Goal: Information Seeking & Learning: Understand process/instructions

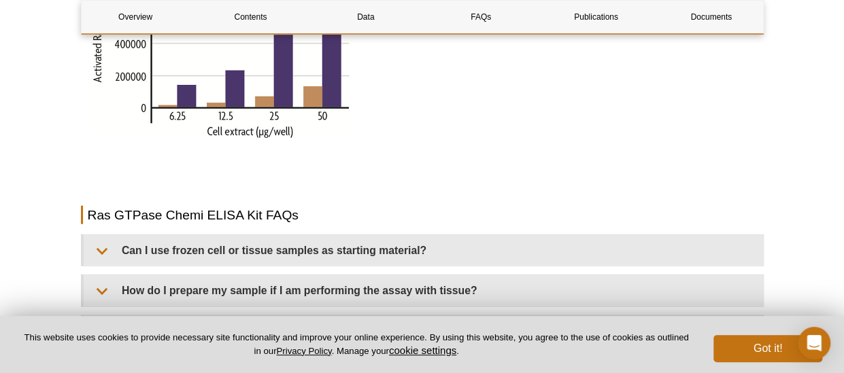
scroll to position [1612, 0]
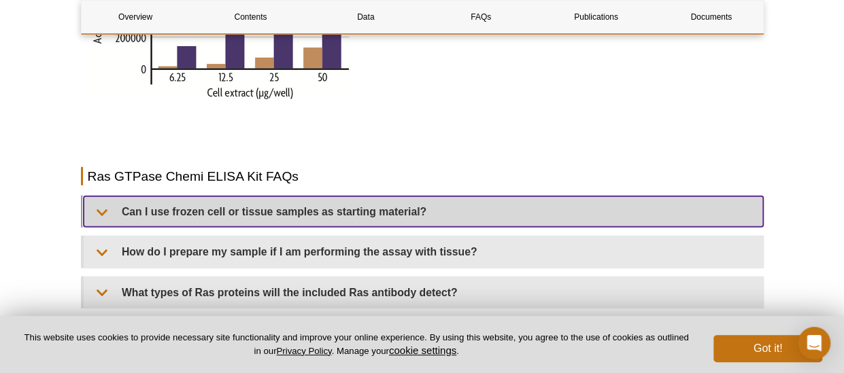
click at [201, 197] on summary "Can I use frozen cell or tissue samples as starting material?" at bounding box center [423, 212] width 679 height 31
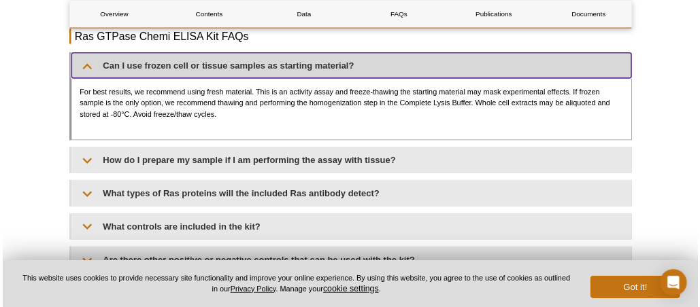
scroll to position [1748, 0]
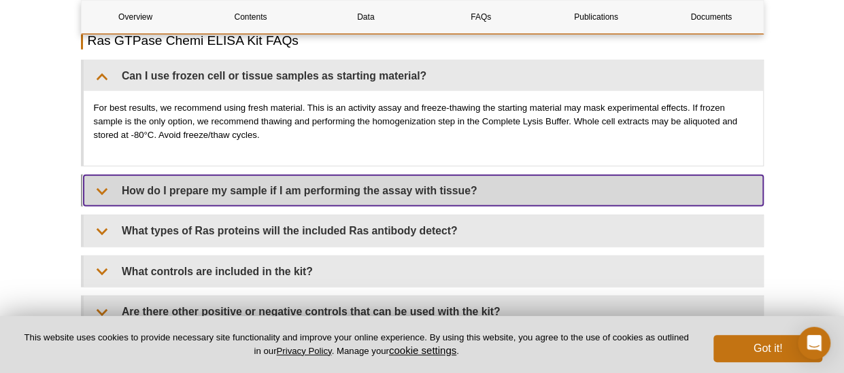
click at [263, 176] on summary "How do I prepare my sample if I am performing the assay with tissue?" at bounding box center [423, 190] width 679 height 31
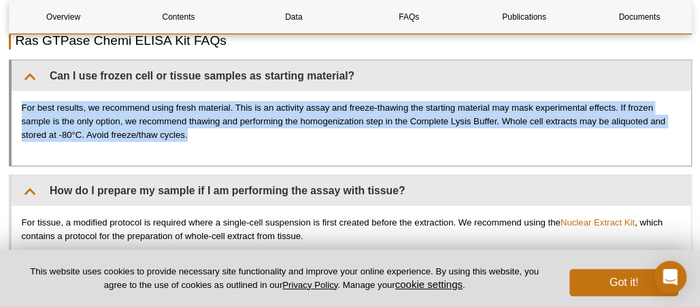
drag, startPoint x: 22, startPoint y: 90, endPoint x: 193, endPoint y: 120, distance: 174.0
click at [193, 120] on p "For best results, we recommend using fresh material. This is an activity assay …" at bounding box center [351, 121] width 659 height 41
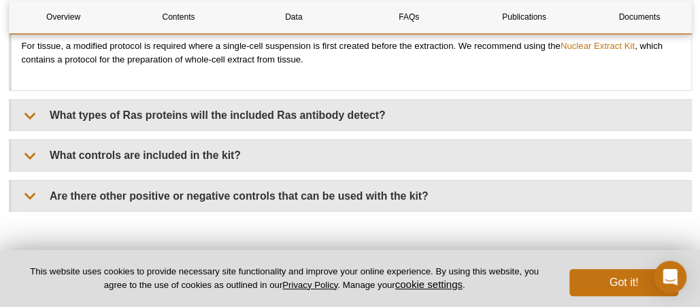
scroll to position [1952, 0]
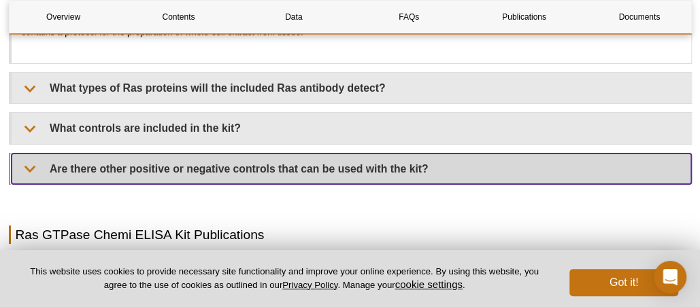
click at [286, 154] on summary "Are there other positive or negative controls that can be used with the kit?" at bounding box center [351, 169] width 679 height 31
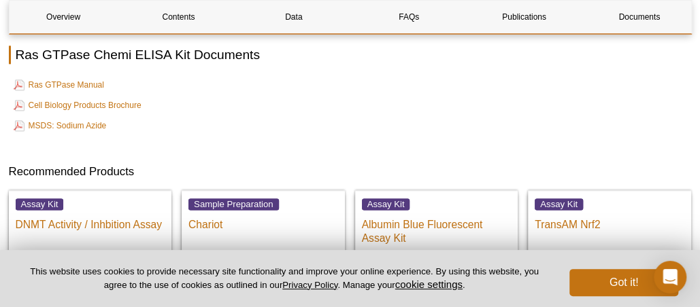
scroll to position [2700, 0]
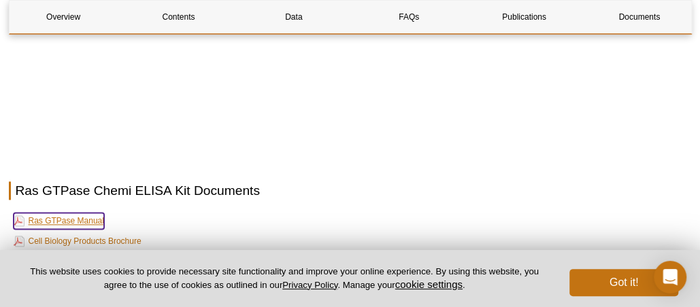
click at [90, 213] on link "Ras GTPase Manual" at bounding box center [59, 221] width 90 height 16
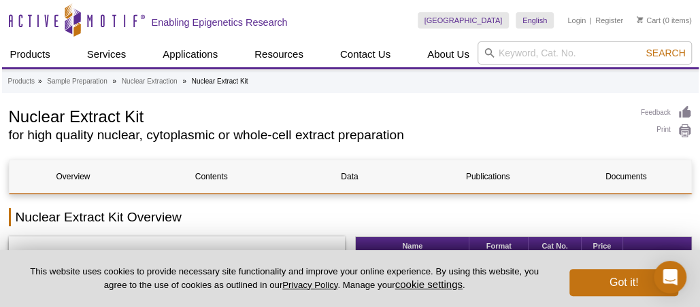
click at [12, 114] on h1 "Nuclear Extract Kit" at bounding box center [318, 115] width 618 height 20
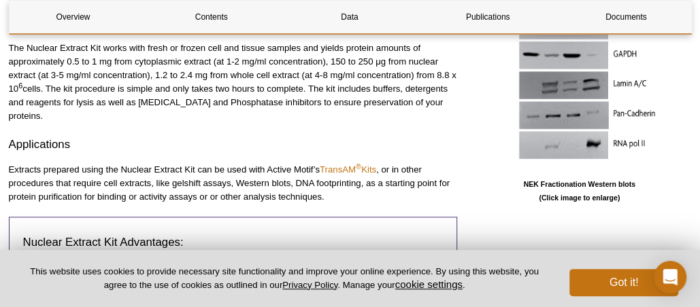
scroll to position [544, 0]
